Goal: Register for event/course

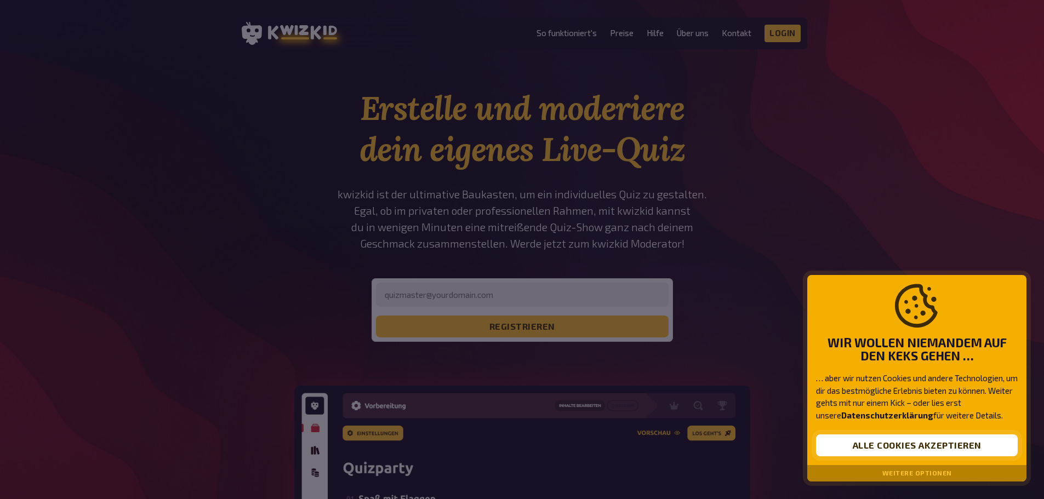
click at [882, 438] on button "Alle Cookies akzeptieren" at bounding box center [917, 445] width 202 height 22
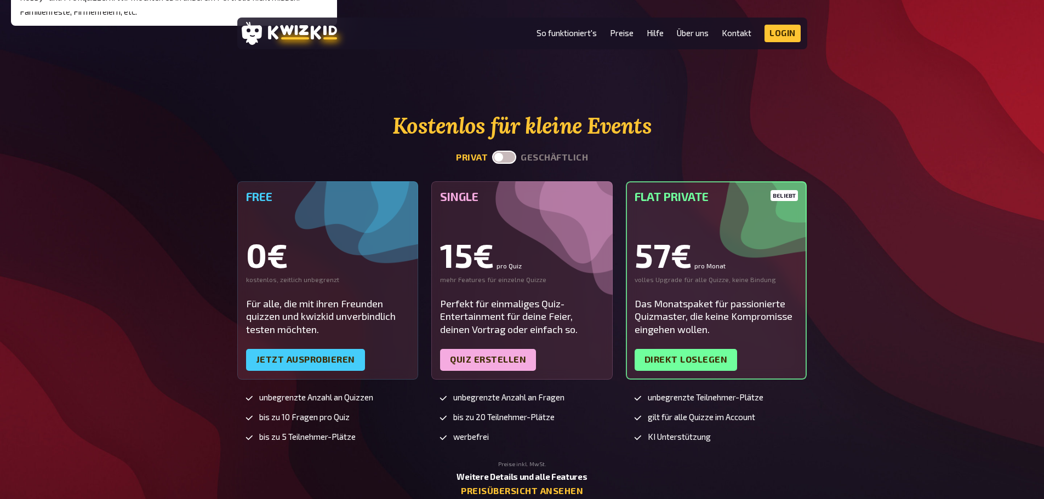
scroll to position [2685, 0]
click at [504, 156] on label at bounding box center [504, 156] width 24 height 13
click at [492, 150] on input "checkbox" at bounding box center [491, 150] width 1 height 1
checkbox input "true"
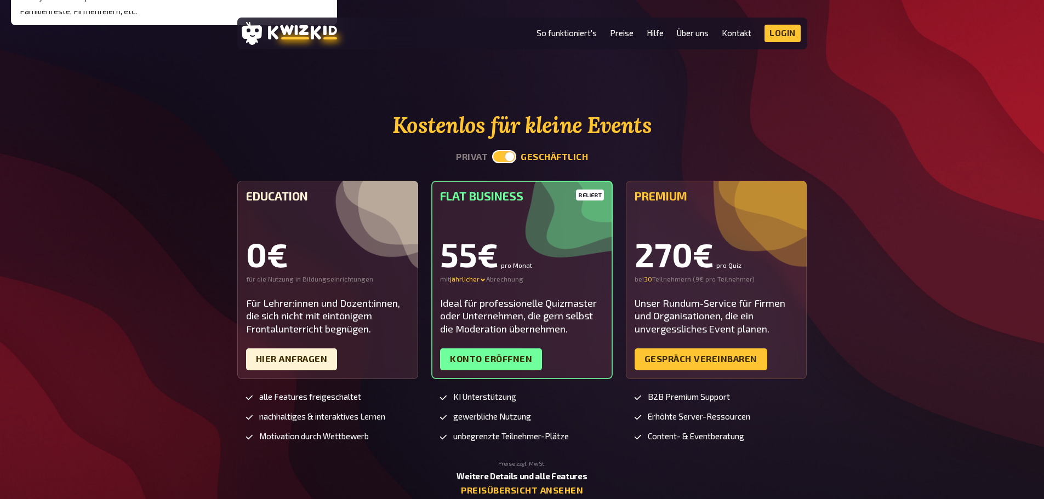
click at [706, 285] on div "Premium 270€ pro Quiz bei 30 30 Teilnehmern ( 9€ pro Teilnehmer ) Unser Rundum-…" at bounding box center [716, 280] width 181 height 198
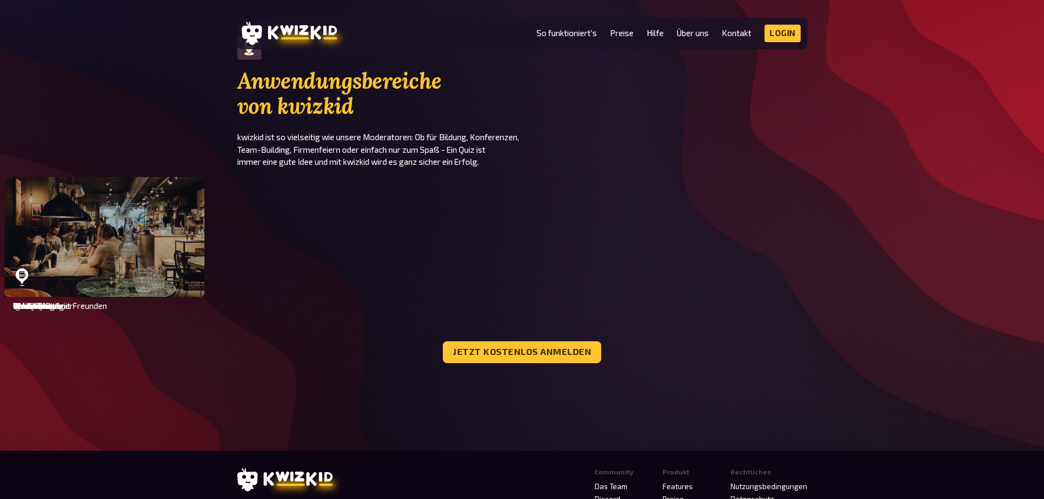
scroll to position [2904, 0]
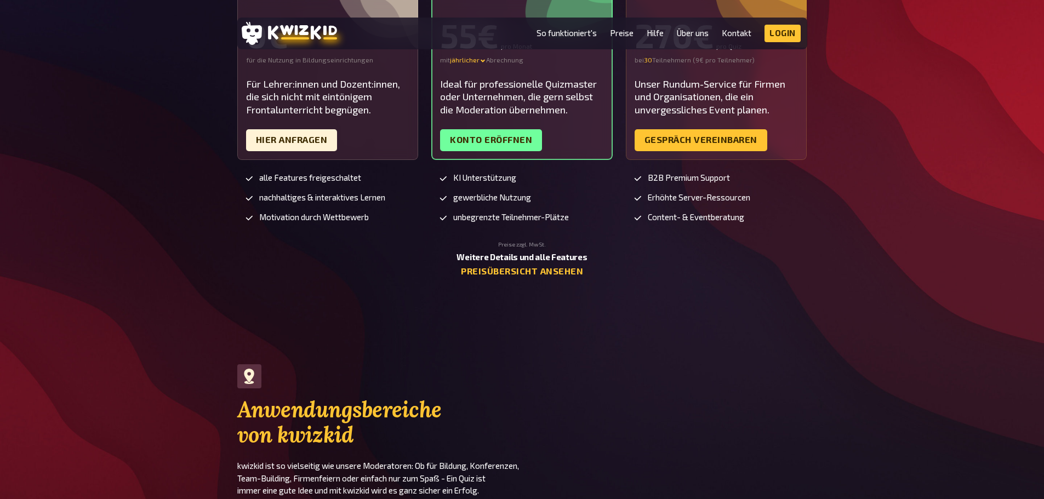
click at [846, 243] on div "Kostenlos für kleine Events privat geschäftlich Education 0€ für die Nutzung in…" at bounding box center [522, 85] width 1044 height 383
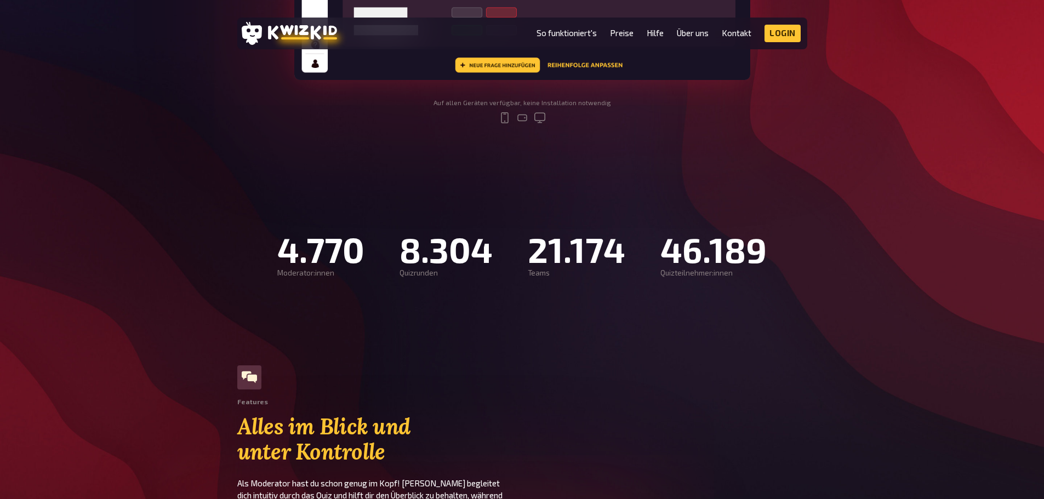
scroll to position [603, 0]
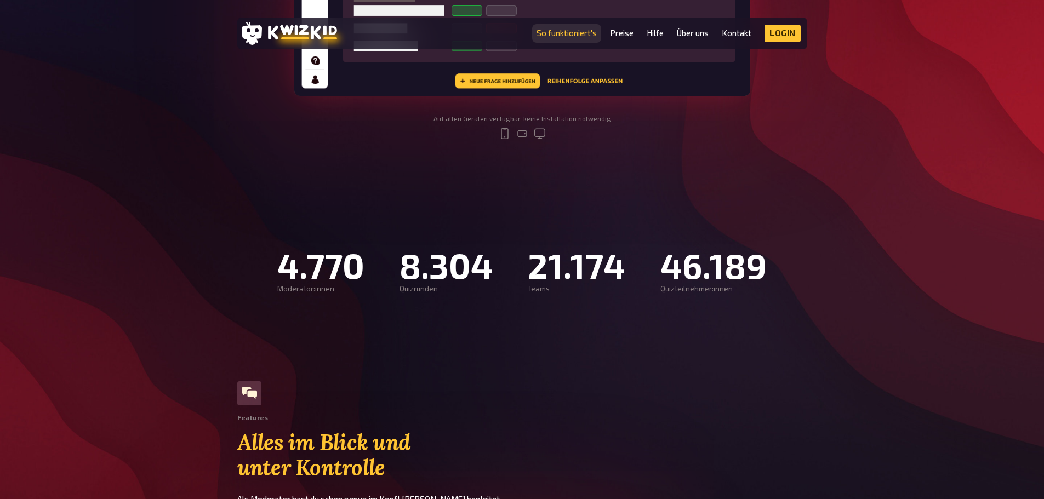
click at [578, 34] on link "So funktioniert's" at bounding box center [566, 32] width 60 height 9
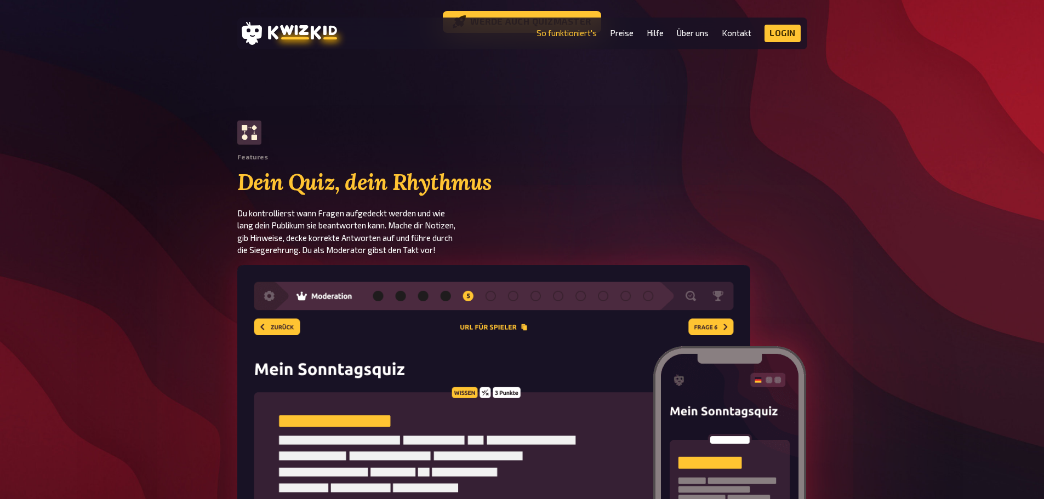
scroll to position [1370, 0]
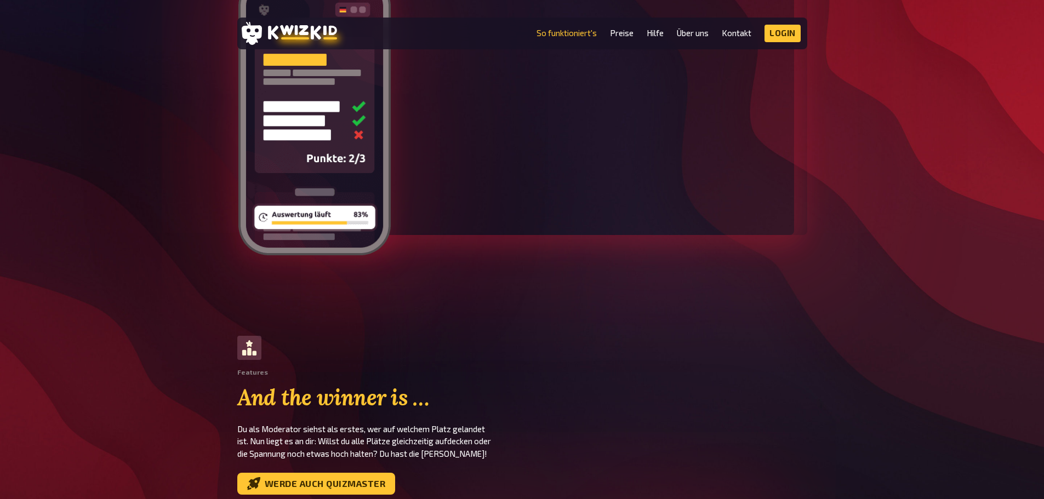
scroll to position [3013, 0]
